Goal: Check status: Check status

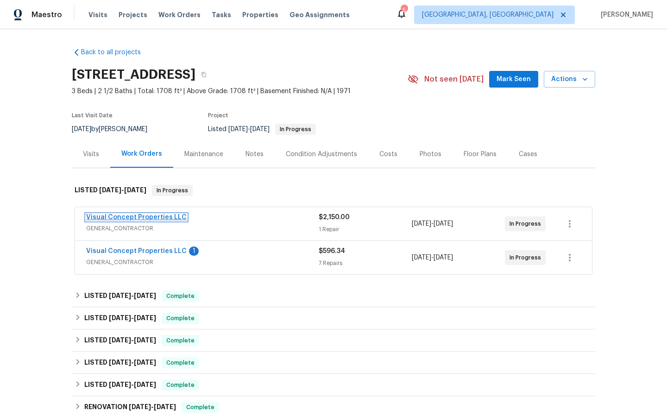
click at [135, 217] on link "Visual Concept Properties LLC" at bounding box center [136, 217] width 100 height 6
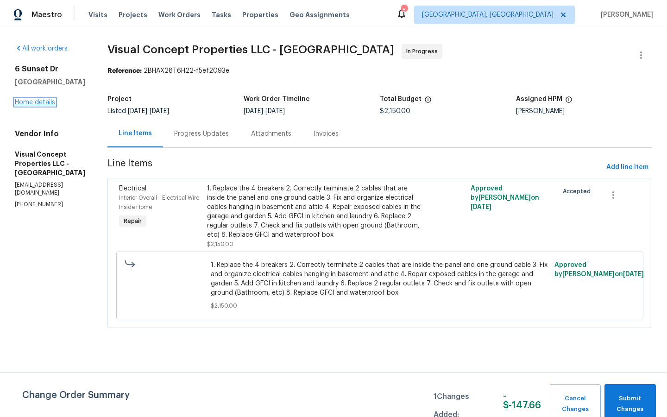
click at [32, 103] on link "Home details" at bounding box center [35, 102] width 40 height 6
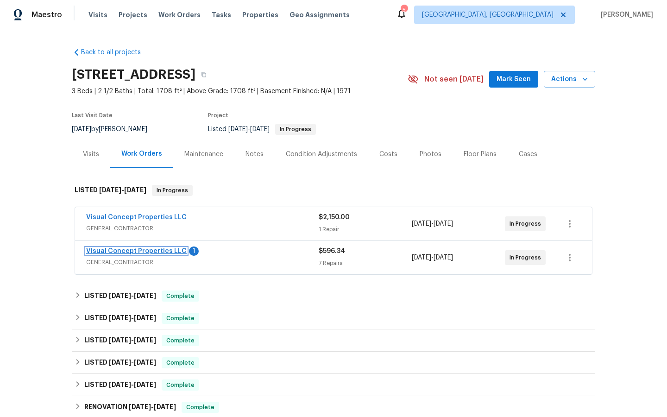
click at [136, 248] on link "Visual Concept Properties LLC" at bounding box center [136, 251] width 100 height 6
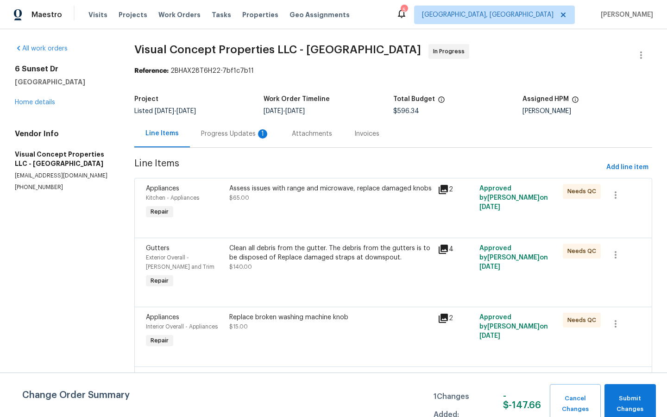
click at [261, 132] on div "1" at bounding box center [262, 133] width 9 height 9
